Goal: Task Accomplishment & Management: Manage account settings

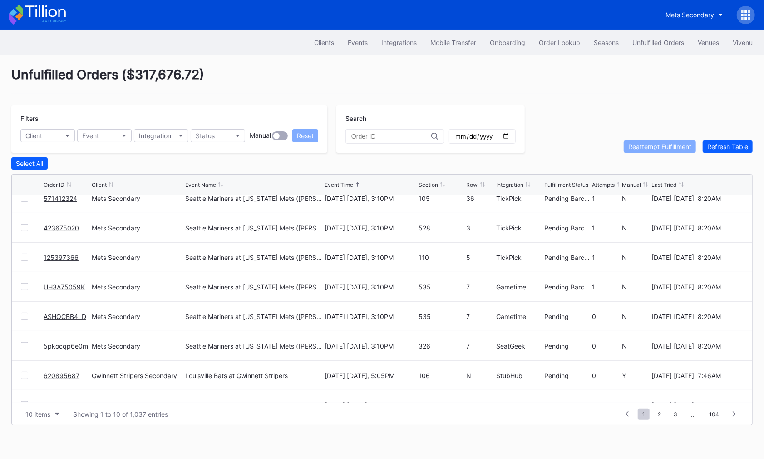
scroll to position [88, 0]
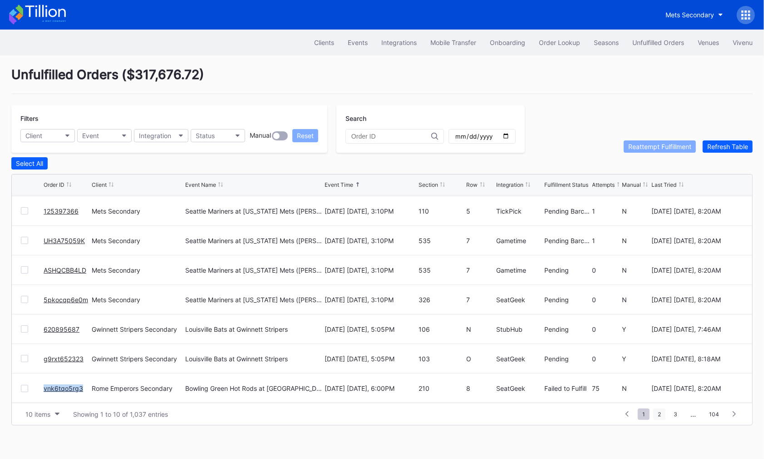
click at [662, 413] on span "2" at bounding box center [659, 413] width 12 height 11
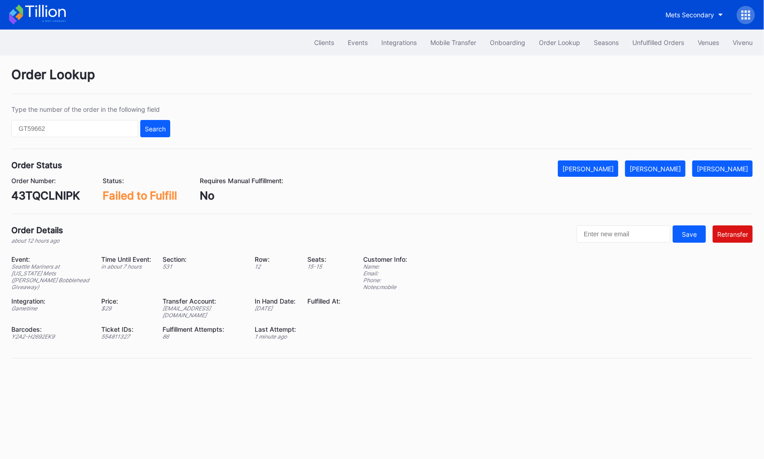
click at [193, 305] on div "ed-8241300@eventdynamic.com" at bounding box center [203, 312] width 81 height 14
copy div "ed-8241300@eventdynamic.com"
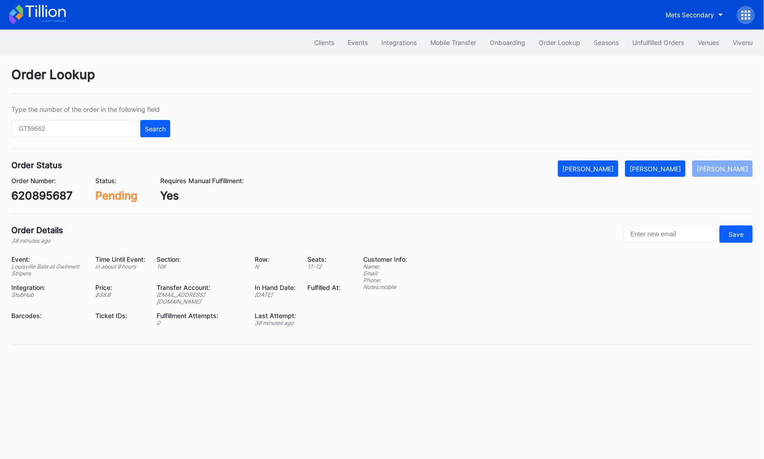
click at [49, 192] on div "620895687" at bounding box center [41, 195] width 61 height 13
copy div "620895687"
click at [676, 165] on div "[PERSON_NAME]" at bounding box center [655, 169] width 51 height 8
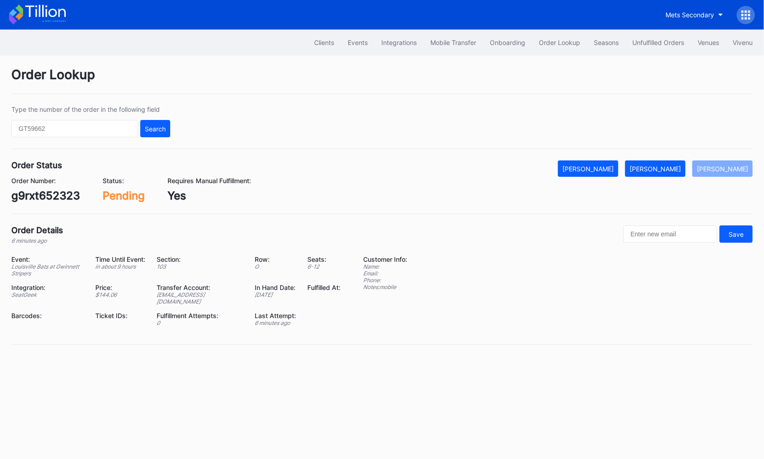
click at [49, 194] on div "g9rxt652323" at bounding box center [45, 195] width 69 height 13
copy div "g9rxt652323"
click at [674, 169] on div "[PERSON_NAME]" at bounding box center [655, 169] width 51 height 8
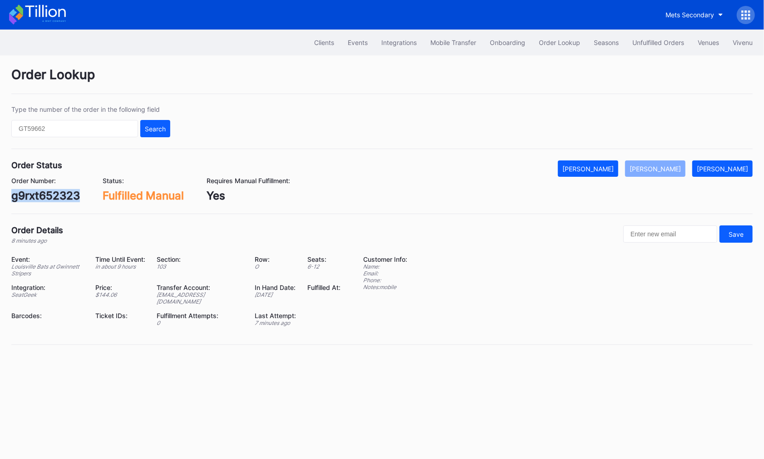
copy div "g9rxt652323"
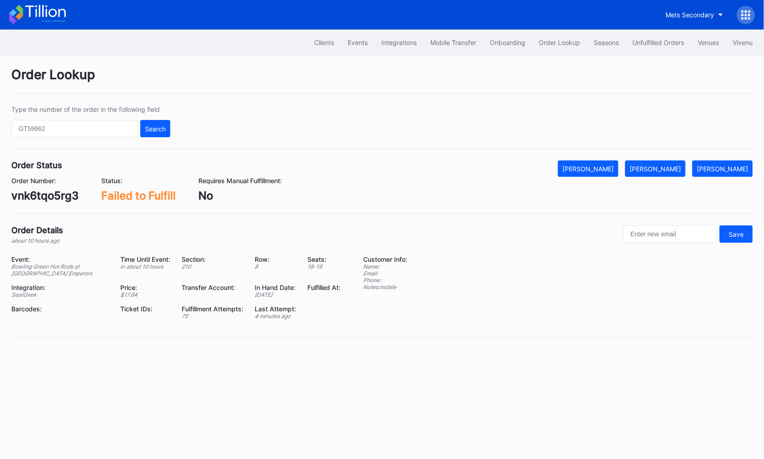
click at [56, 195] on div "vnk6tqo5rg3" at bounding box center [44, 195] width 67 height 13
copy div "vnk6tqo5rg3"
click at [665, 169] on div "[PERSON_NAME]" at bounding box center [655, 169] width 51 height 8
copy div "vnk6tqo5rg3"
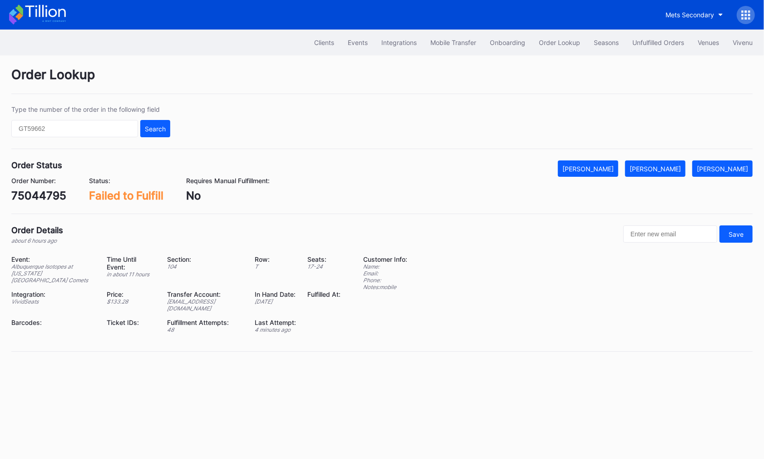
click at [49, 196] on div "75044795" at bounding box center [38, 195] width 55 height 13
copy div "75044795"
click at [673, 170] on div "[PERSON_NAME]" at bounding box center [655, 169] width 51 height 8
click at [40, 194] on div "75044817" at bounding box center [37, 195] width 53 height 13
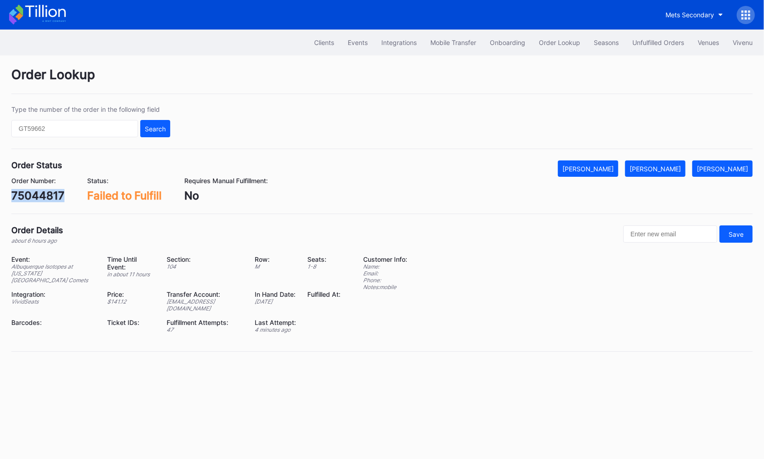
click at [40, 194] on div "75044817" at bounding box center [37, 195] width 53 height 13
copy div "75044817"
click at [667, 165] on div "Mark Fulfilled" at bounding box center [655, 169] width 51 height 8
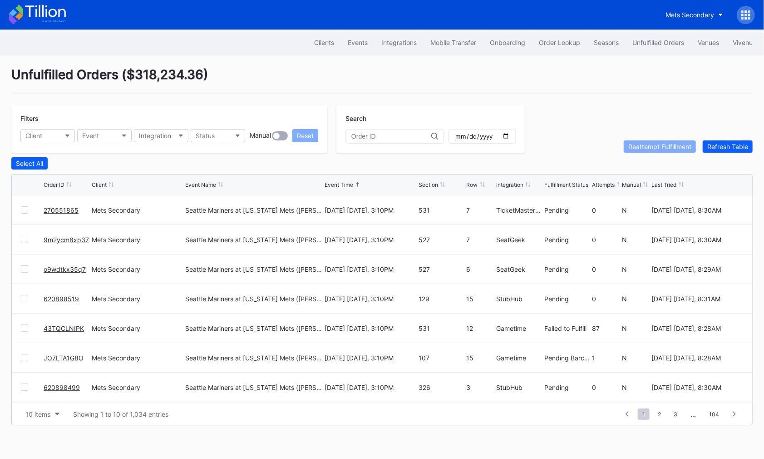
click at [25, 326] on div at bounding box center [24, 327] width 7 height 7
click at [646, 147] on div "Reattempt Fulfillment" at bounding box center [659, 147] width 63 height 8
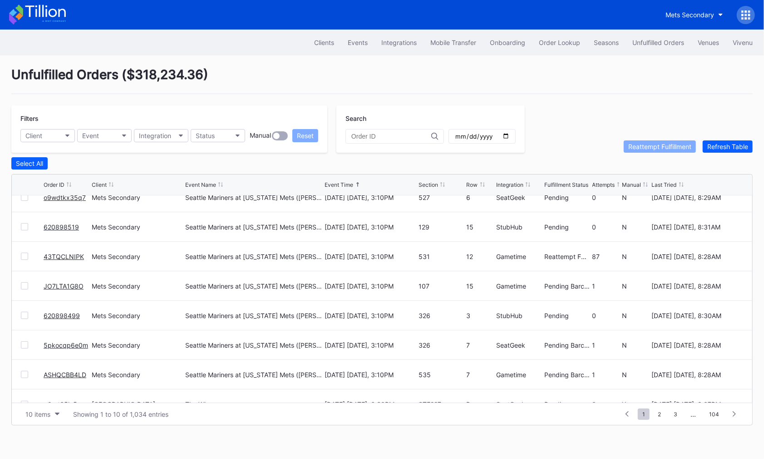
scroll to position [88, 0]
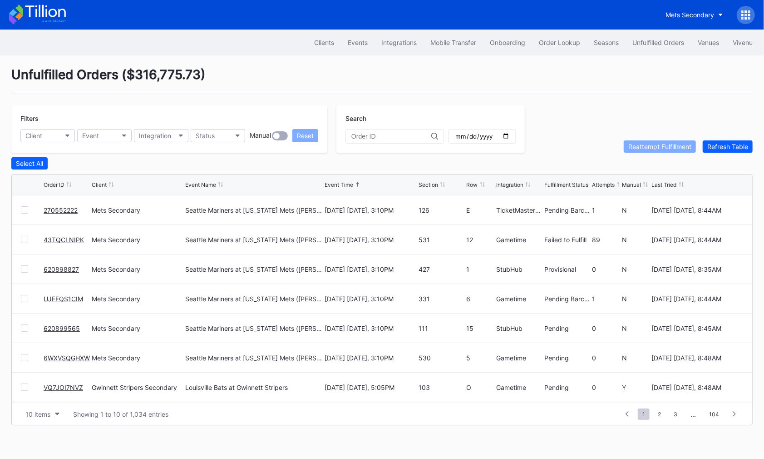
click at [58, 236] on link "43TQCLNIPK" at bounding box center [64, 240] width 40 height 8
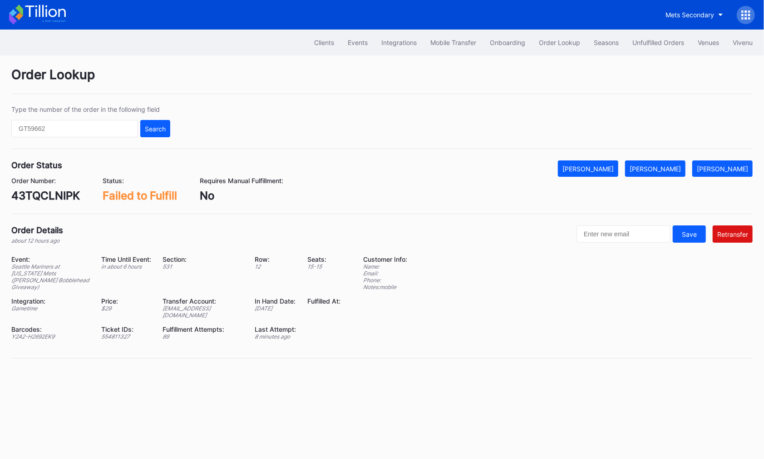
click at [198, 305] on div "ed-8241300@eventdynamic.com" at bounding box center [203, 312] width 81 height 14
copy div "ed-8241300@eventdynamic.com"
click at [30, 194] on div "43TQCLNIPK" at bounding box center [45, 195] width 69 height 13
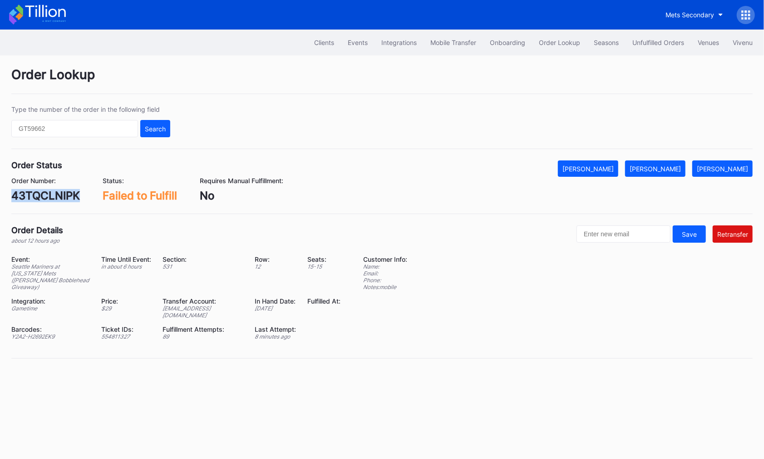
click at [30, 194] on div "43TQCLNIPK" at bounding box center [45, 195] width 69 height 13
copy div "43TQCLNIPK"
click at [51, 333] on div "Y2A2-H2692EK9" at bounding box center [50, 336] width 79 height 7
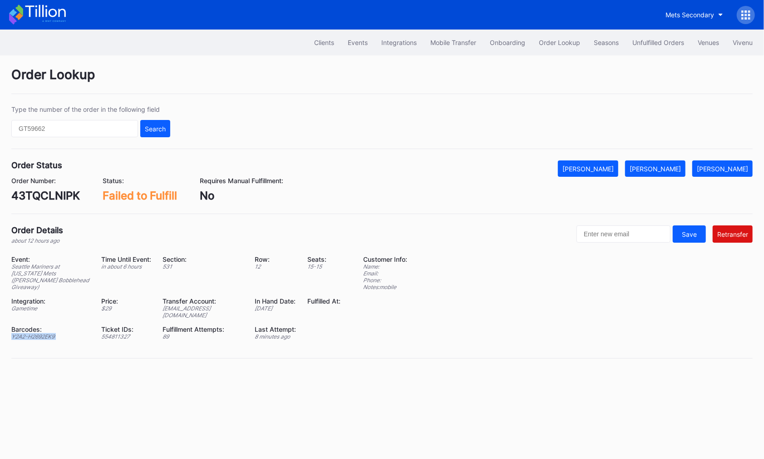
copy div "Y2A2-H2692EK9"
click at [35, 195] on div "43TQCLNIPK" at bounding box center [45, 195] width 69 height 13
copy div "43TQCLNIPK"
click at [647, 44] on div "Unfulfilled Orders" at bounding box center [659, 43] width 52 height 8
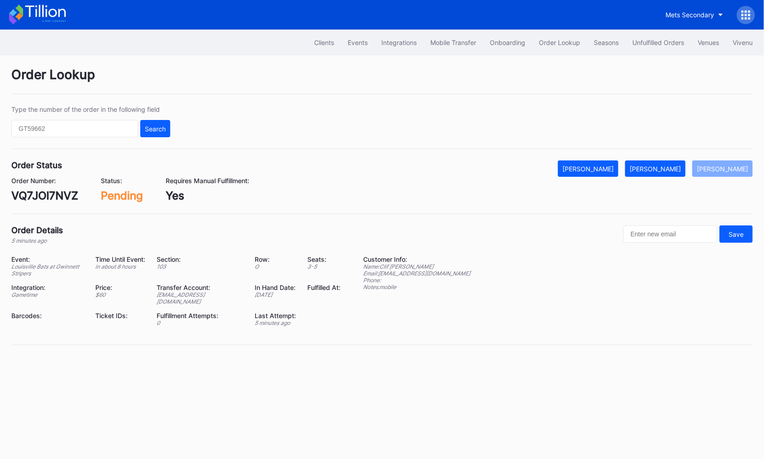
click at [55, 200] on div "VQ7JOI7NVZ" at bounding box center [44, 195] width 67 height 13
copy div "VQ7JOI7NVZ"
click at [676, 169] on div "[PERSON_NAME]" at bounding box center [655, 169] width 51 height 8
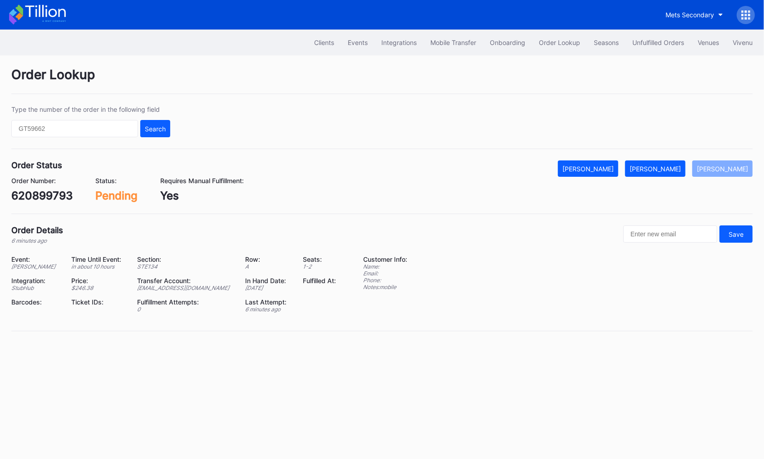
click at [50, 199] on div "620899793" at bounding box center [41, 195] width 61 height 13
copy div "620899793"
click at [666, 168] on div "[PERSON_NAME]" at bounding box center [655, 169] width 51 height 8
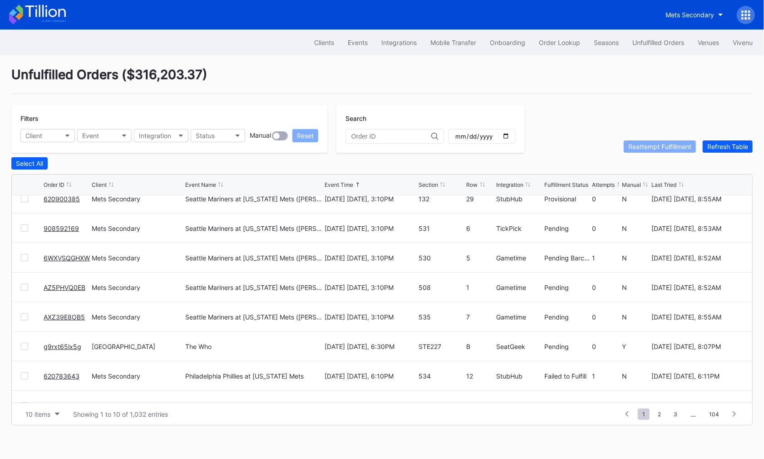
scroll to position [88, 0]
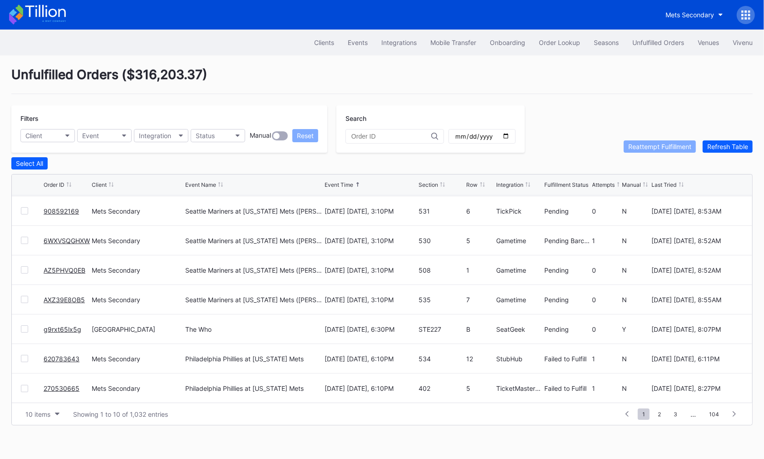
click at [64, 326] on link "g9rxt65lx5g" at bounding box center [63, 329] width 38 height 8
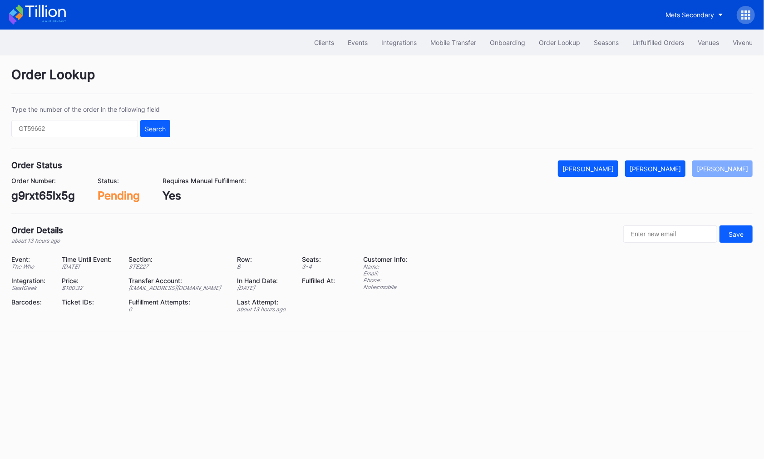
click at [57, 194] on div "g9rxt65lx5g" at bounding box center [43, 195] width 64 height 13
copy div "g9rxt65lx5g"
click at [673, 165] on div "[PERSON_NAME]" at bounding box center [655, 169] width 51 height 8
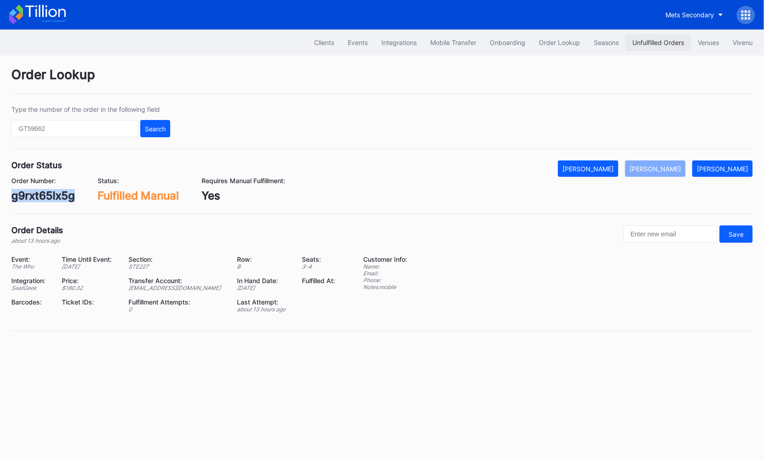
click at [643, 42] on div "Unfulfilled Orders" at bounding box center [659, 43] width 52 height 8
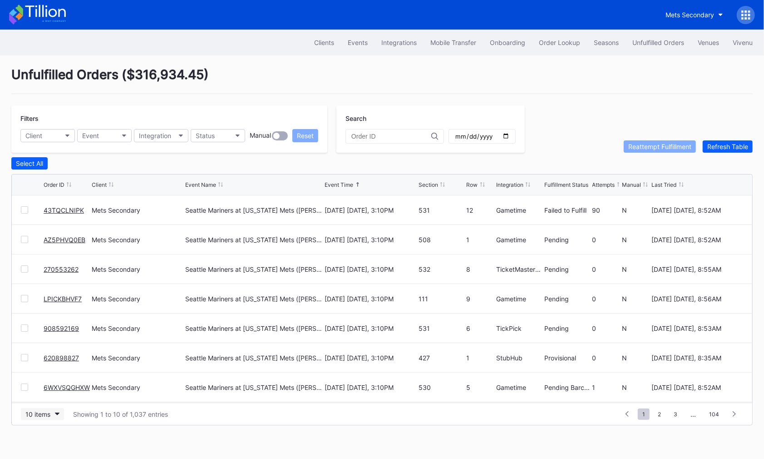
click at [47, 413] on div "10 items" at bounding box center [37, 414] width 25 height 8
click at [42, 361] on div "50 items" at bounding box center [42, 355] width 43 height 17
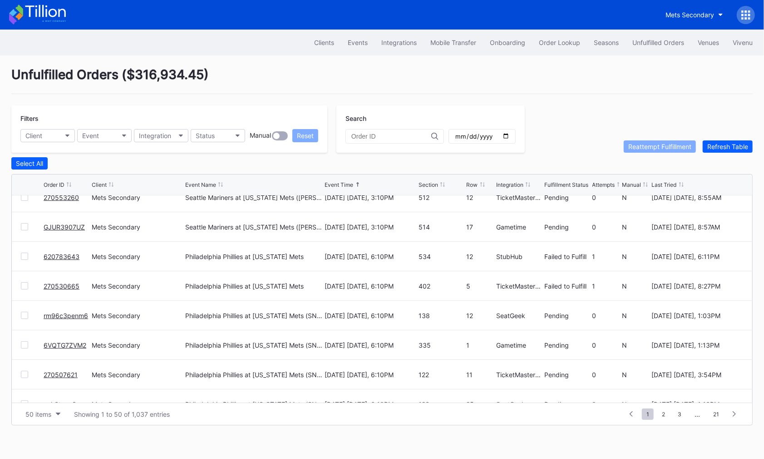
scroll to position [351, 0]
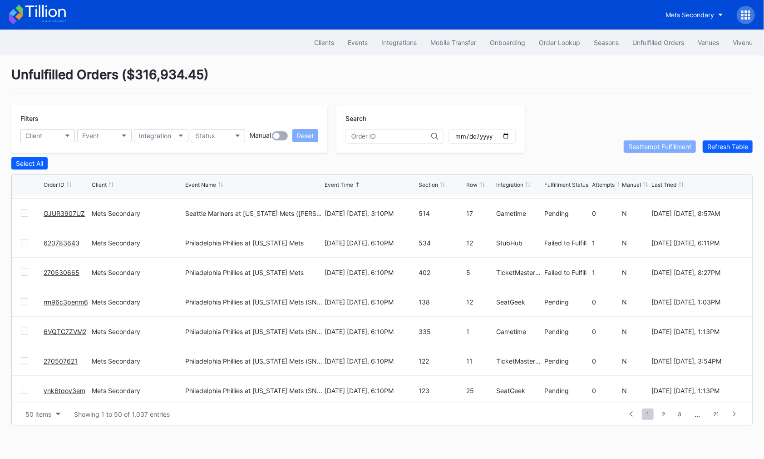
click at [25, 242] on div at bounding box center [24, 242] width 7 height 7
click at [24, 272] on div at bounding box center [24, 271] width 7 height 7
click at [660, 146] on div "Reattempt Fulfillment" at bounding box center [659, 147] width 63 height 8
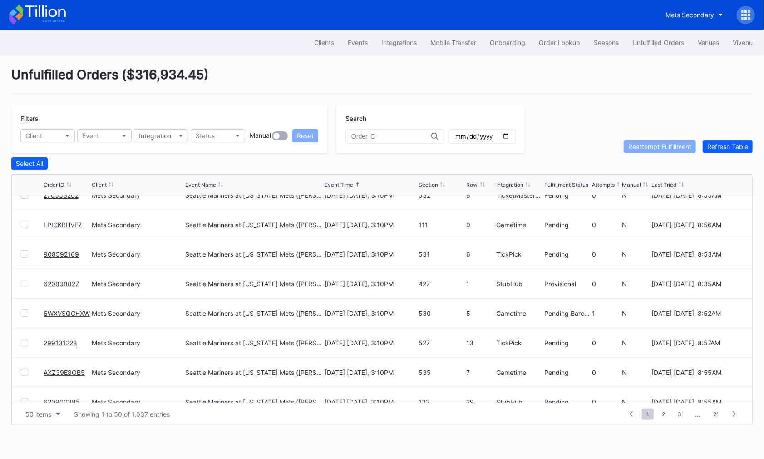
scroll to position [0, 0]
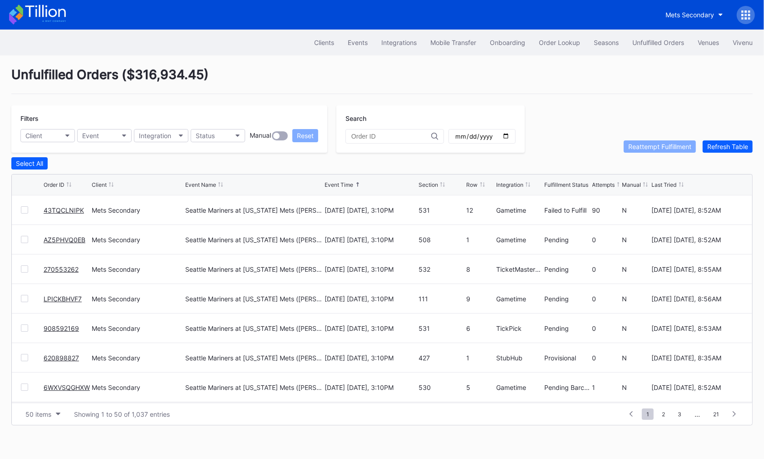
click at [61, 210] on link "43TQCLNIPK" at bounding box center [64, 210] width 40 height 8
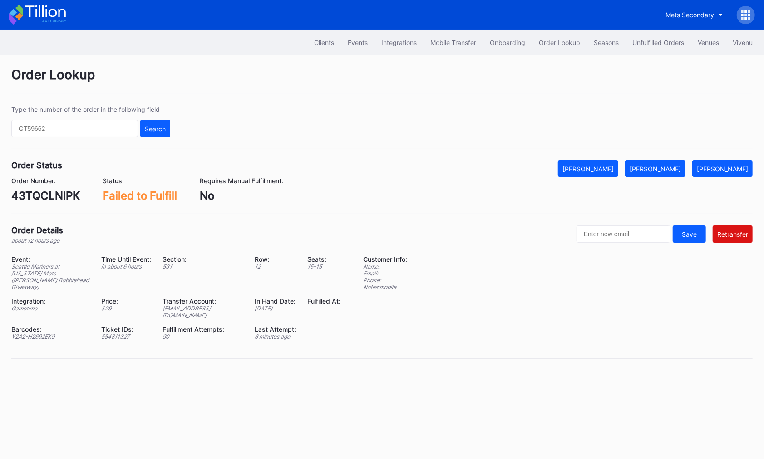
click at [49, 198] on div "43TQCLNIPK" at bounding box center [45, 195] width 69 height 13
copy div "43TQCLNIPK"
click at [545, 36] on button "Order Lookup" at bounding box center [559, 42] width 55 height 17
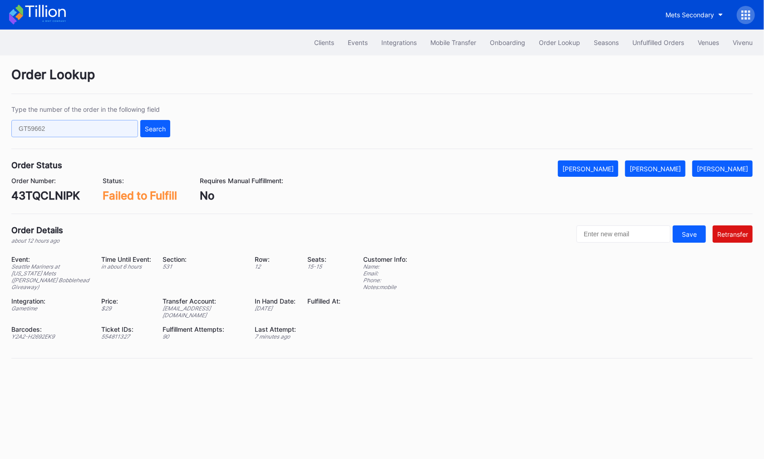
click at [115, 129] on input "text" at bounding box center [74, 128] width 127 height 17
paste input "620898827"
type input "620898827"
click at [145, 128] on div "Search" at bounding box center [155, 129] width 21 height 8
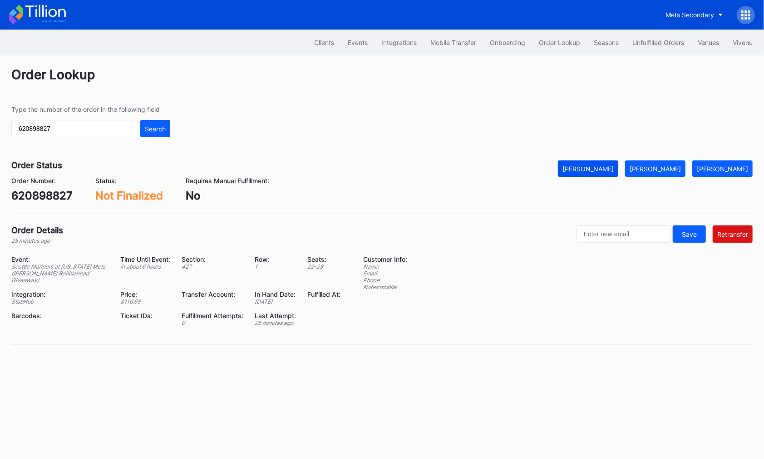
click at [615, 173] on button "Mark Cancelled" at bounding box center [588, 168] width 60 height 16
click at [655, 40] on div "Unfulfilled Orders" at bounding box center [659, 43] width 52 height 8
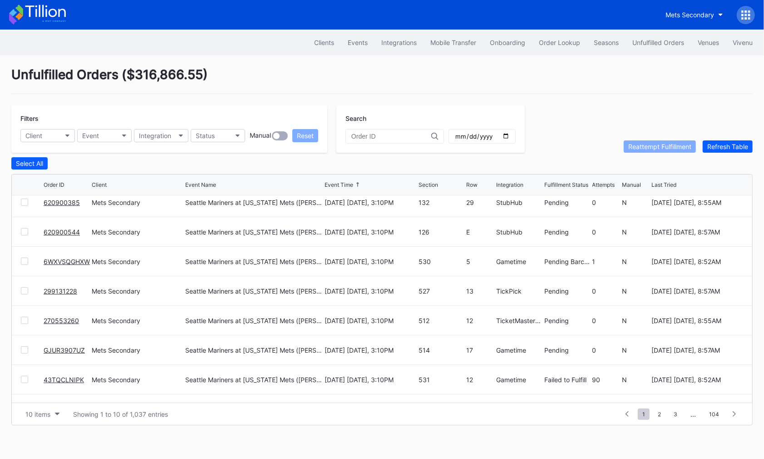
scroll to position [88, 0]
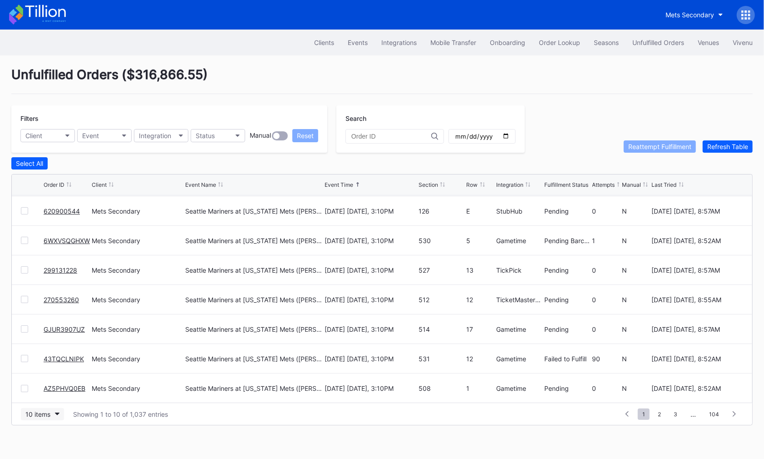
click at [42, 415] on div "10 items" at bounding box center [37, 414] width 25 height 8
click at [44, 363] on div "50 items" at bounding box center [42, 355] width 43 height 17
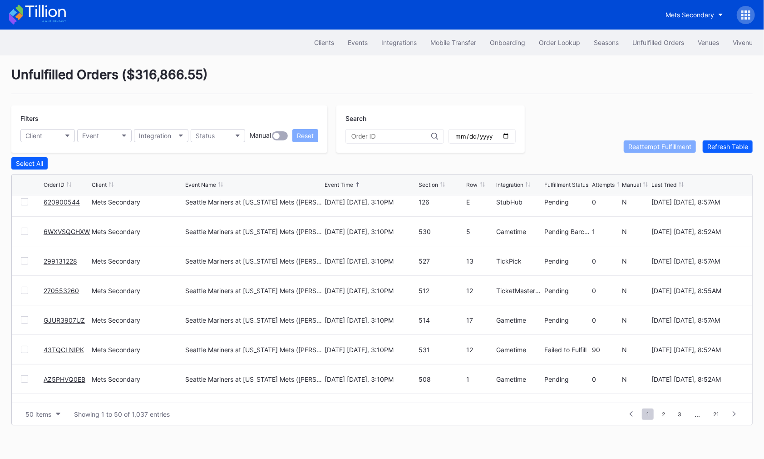
scroll to position [0, 0]
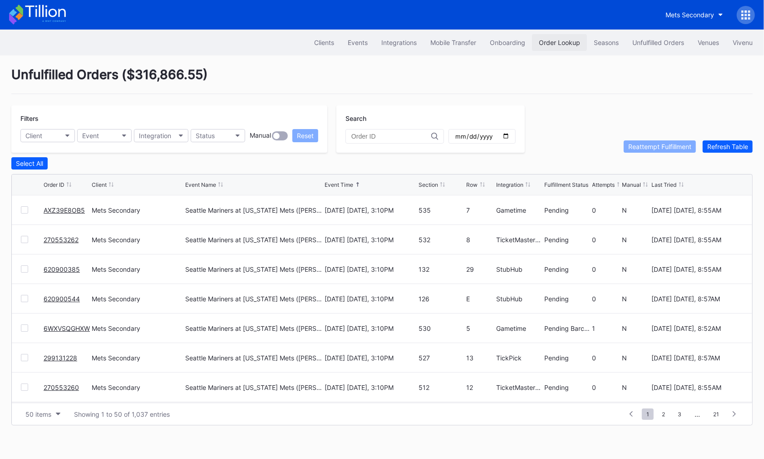
click at [555, 46] on button "Order Lookup" at bounding box center [559, 42] width 55 height 17
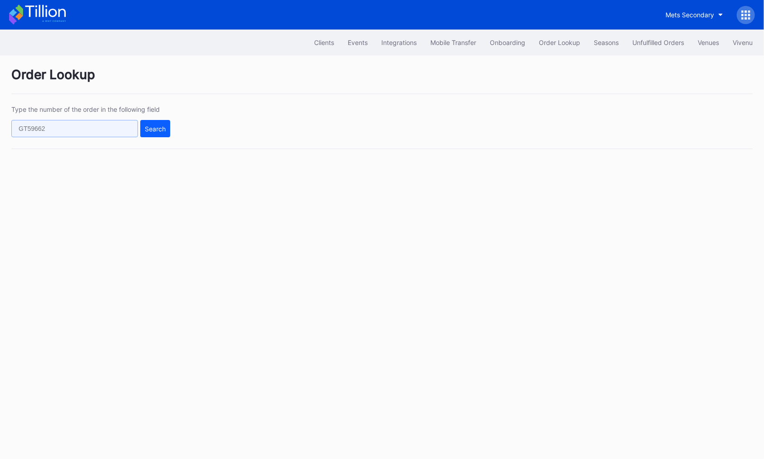
click at [104, 129] on input "text" at bounding box center [74, 128] width 127 height 17
paste input "620901122"
type input "620901122"
click at [147, 133] on button "Search" at bounding box center [155, 128] width 30 height 17
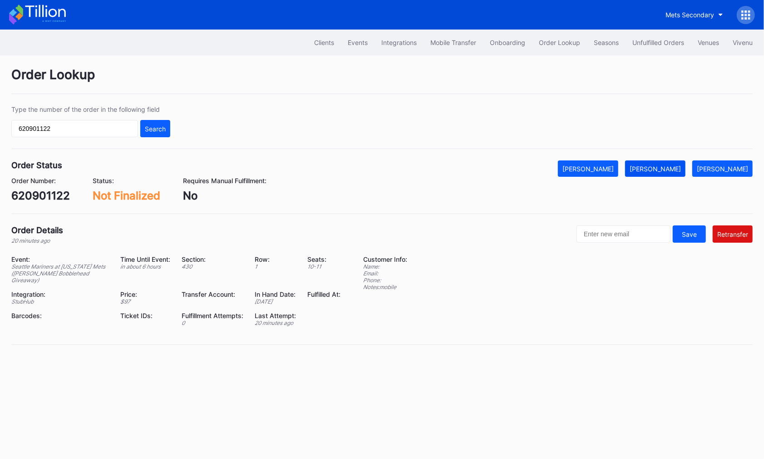
click at [669, 166] on div "Mark Fulfilled" at bounding box center [655, 169] width 51 height 8
click at [614, 166] on div "Mark Cancelled" at bounding box center [588, 169] width 51 height 8
click at [650, 46] on div "Unfulfilled Orders" at bounding box center [659, 43] width 52 height 8
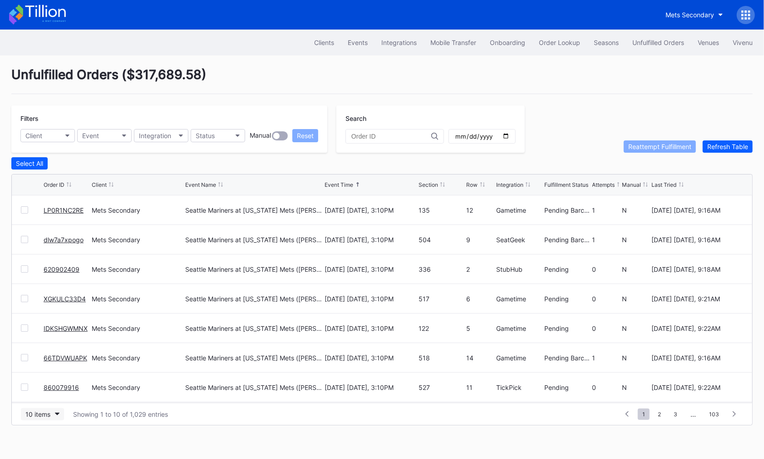
click at [55, 412] on icon "button" at bounding box center [57, 413] width 5 height 3
click at [48, 364] on div "100 items" at bounding box center [42, 372] width 43 height 17
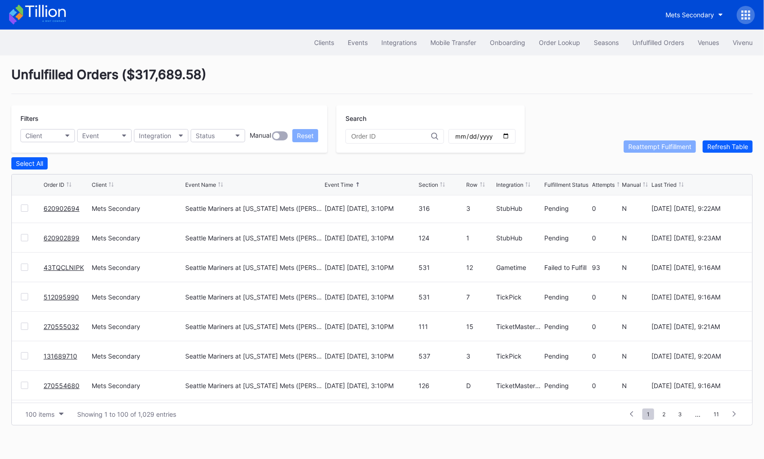
scroll to position [240, 0]
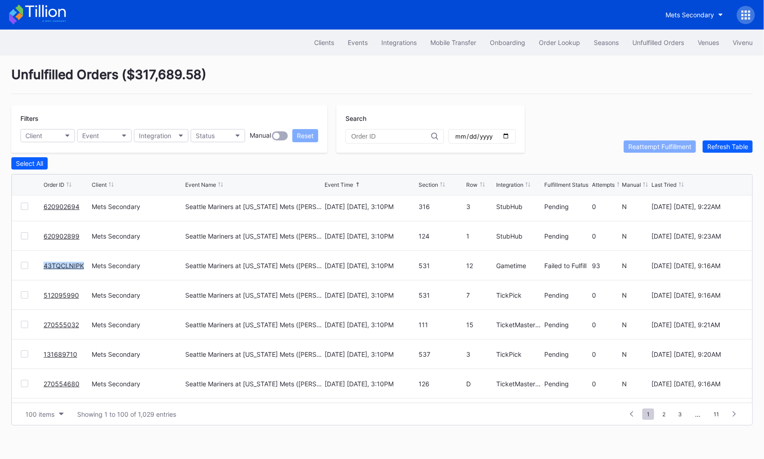
copy link "43TQCLNIPK"
